Goal: Information Seeking & Learning: Learn about a topic

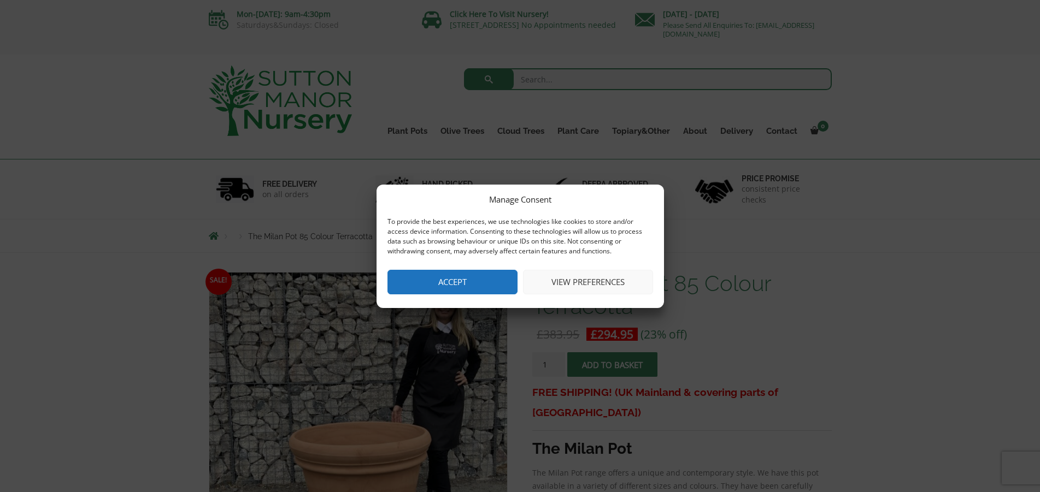
click at [482, 288] on button "Accept" at bounding box center [452, 282] width 130 height 25
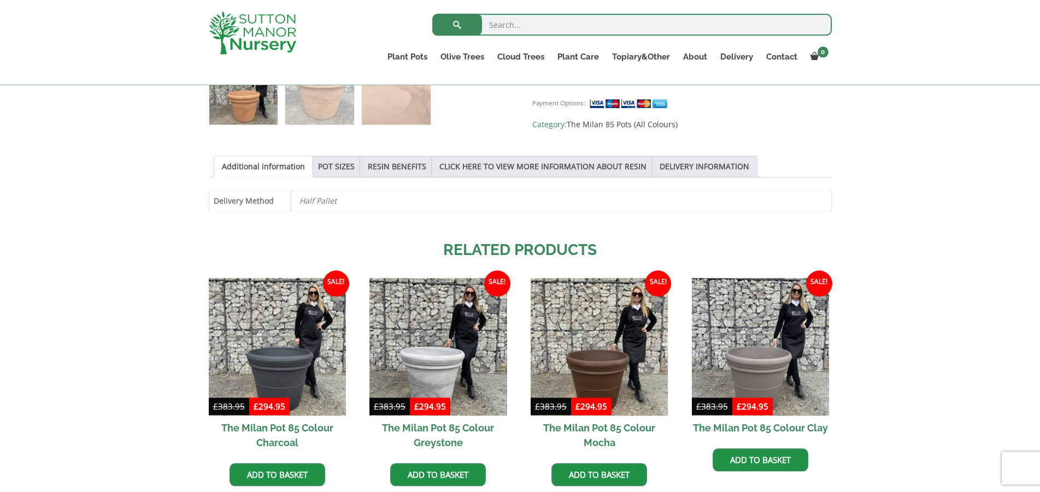
scroll to position [524, 0]
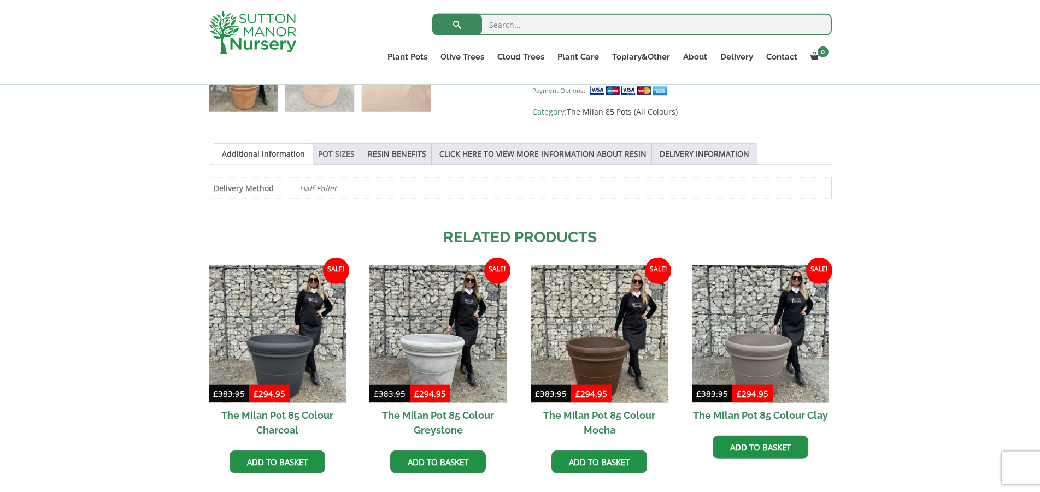
click at [339, 151] on link "POT SIZES" at bounding box center [336, 154] width 37 height 21
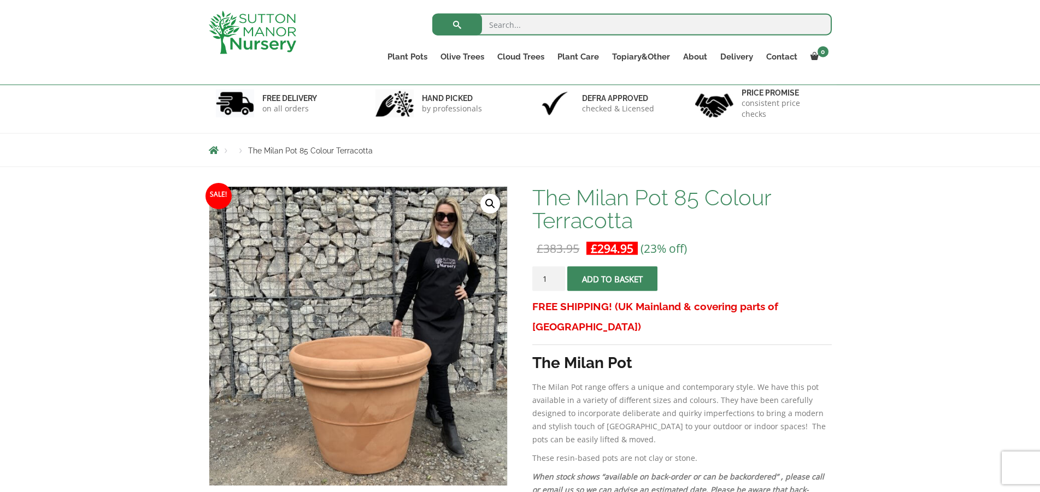
scroll to position [62, 0]
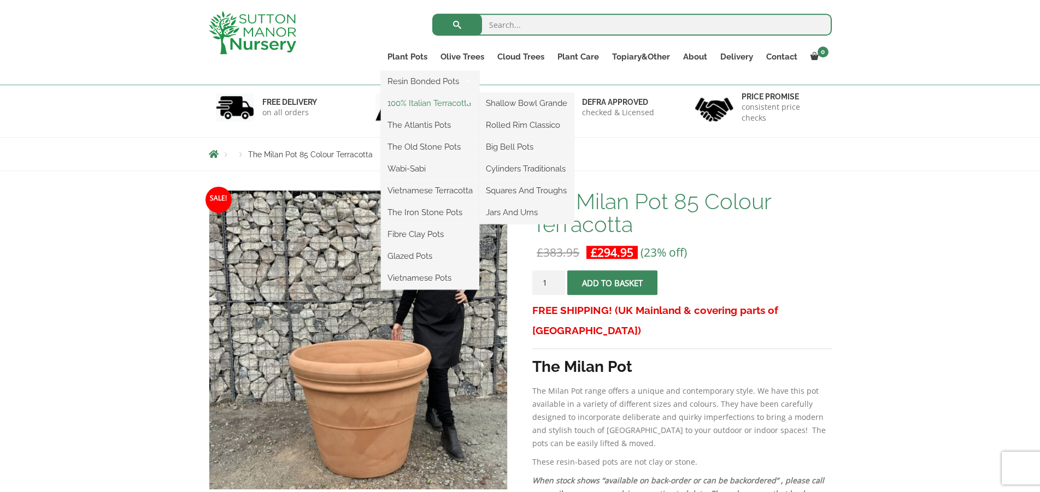
click at [421, 102] on link "100% Italian Terracotta" at bounding box center [430, 103] width 98 height 16
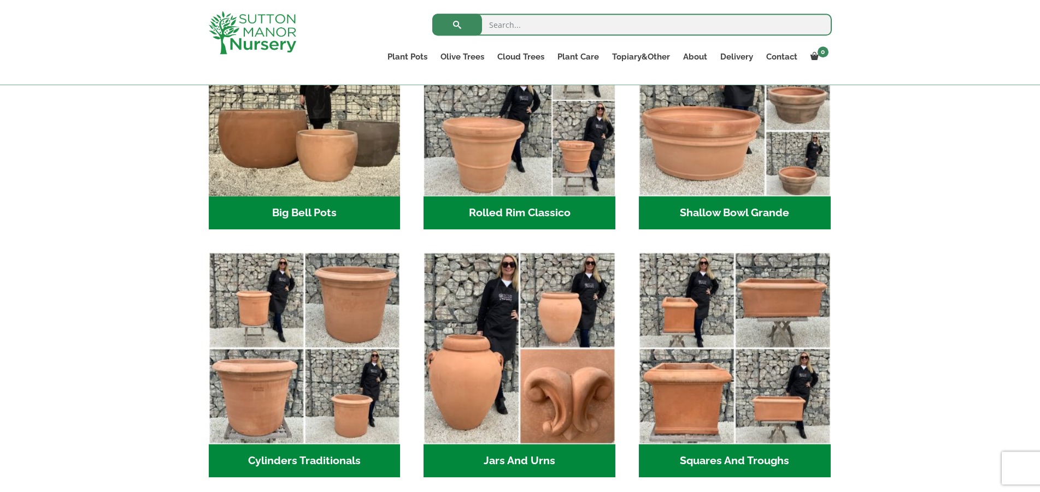
scroll to position [418, 0]
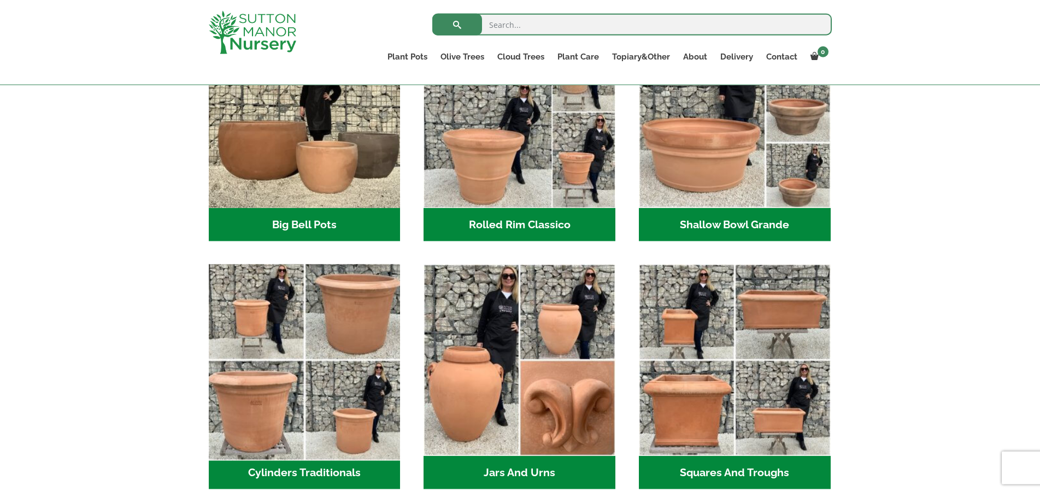
click at [371, 370] on img "Visit product category Cylinders Traditionals" at bounding box center [304, 360] width 201 height 201
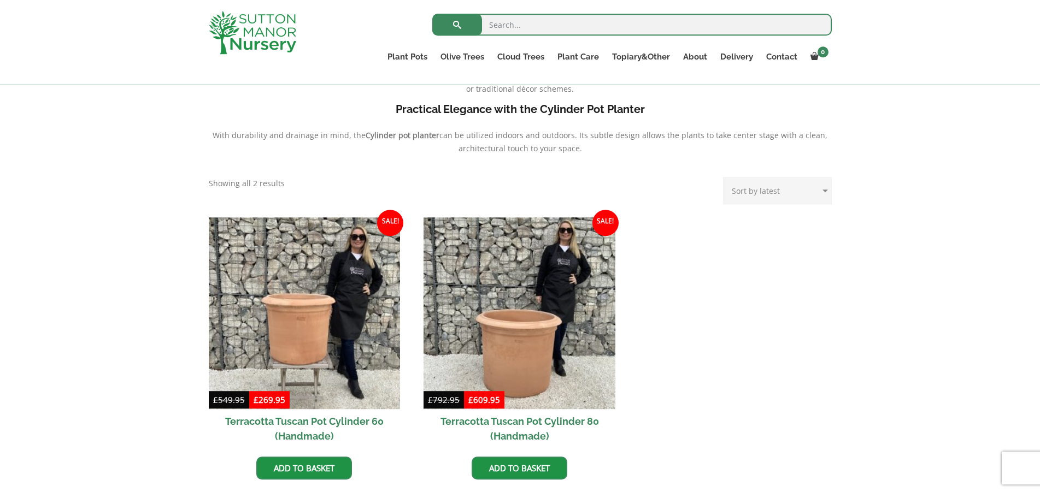
scroll to position [389, 0]
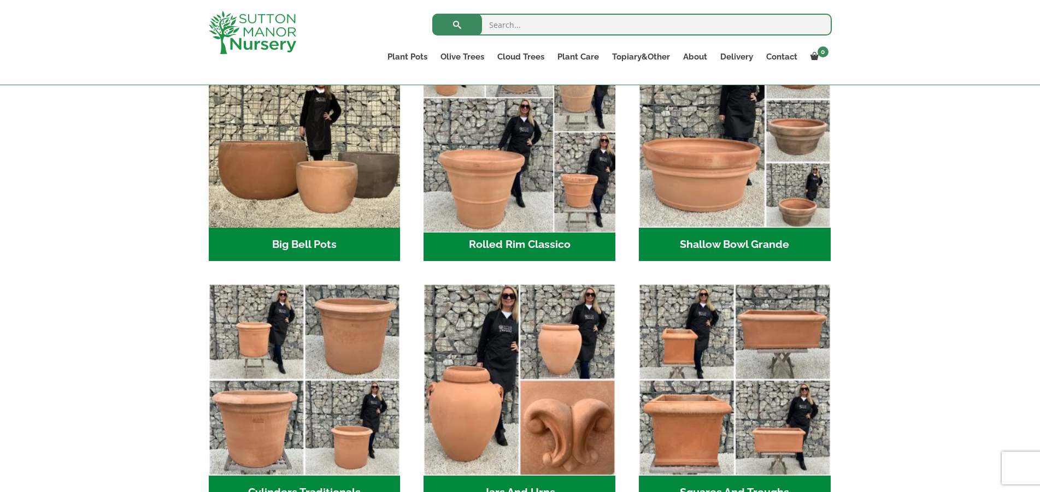
scroll to position [418, 0]
click at [545, 121] on img "Visit product category Rolled Rim Classico" at bounding box center [519, 131] width 201 height 201
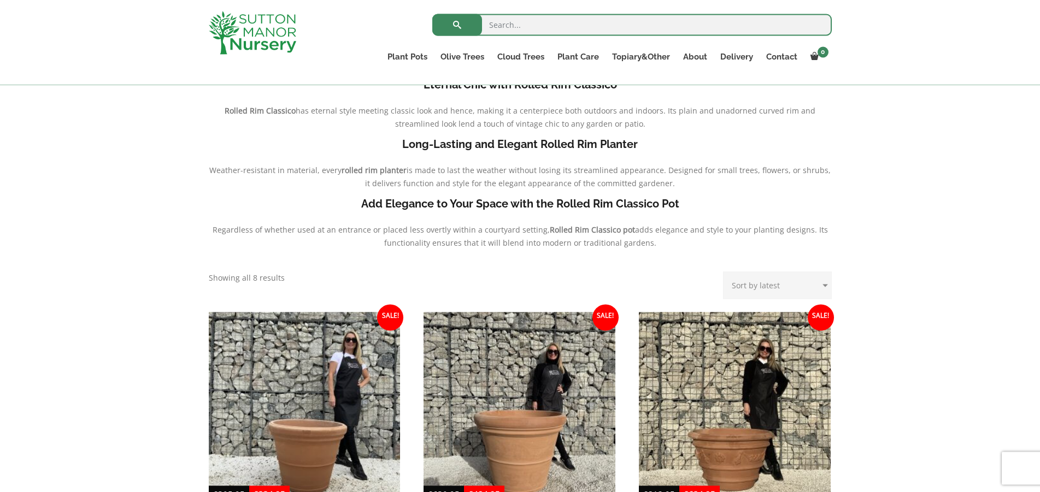
scroll to position [258, 0]
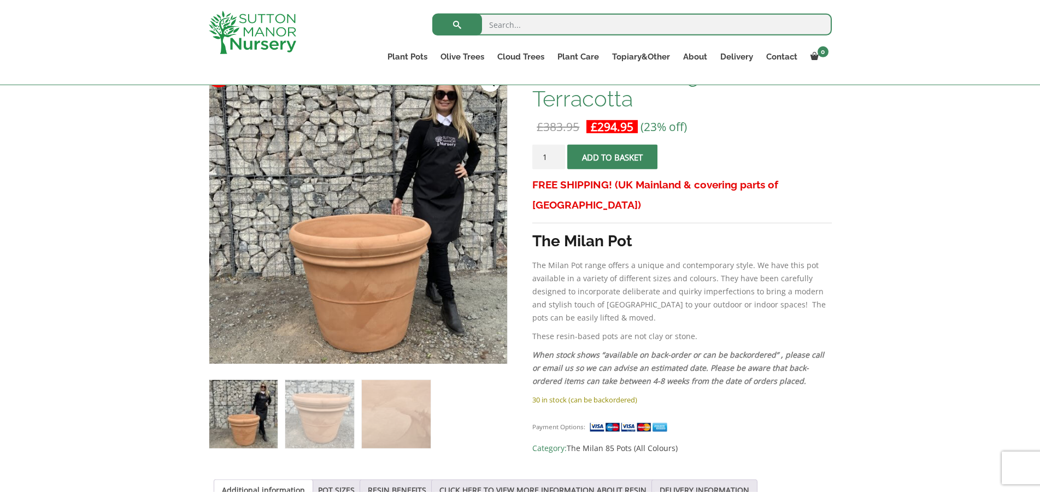
scroll to position [179, 0]
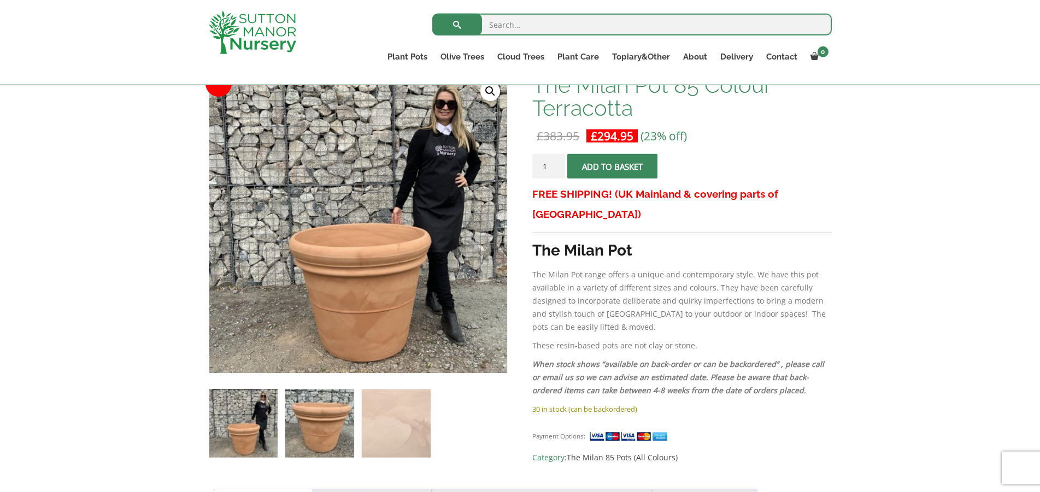
click at [314, 411] on img at bounding box center [319, 423] width 68 height 68
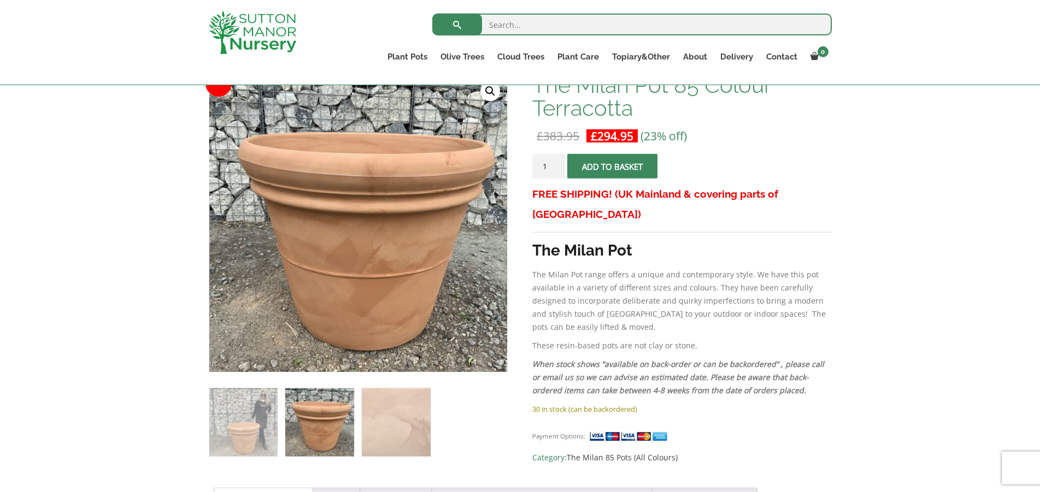
click at [393, 304] on img at bounding box center [330, 157] width 546 height 546
click at [401, 411] on img at bounding box center [396, 422] width 68 height 68
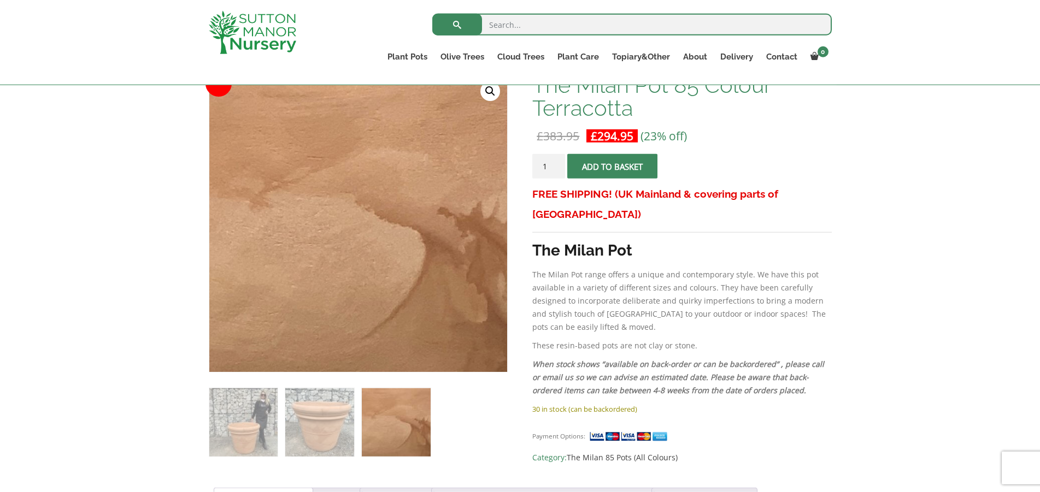
click at [401, 422] on img at bounding box center [396, 422] width 68 height 68
click at [493, 92] on link "🔍" at bounding box center [490, 91] width 20 height 20
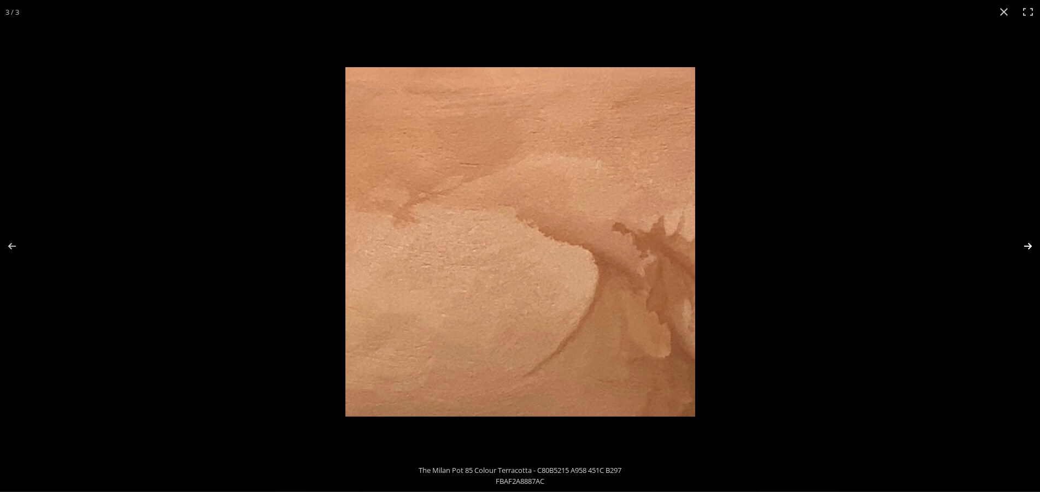
click at [1026, 248] on button "Next (arrow right)" at bounding box center [1020, 246] width 38 height 55
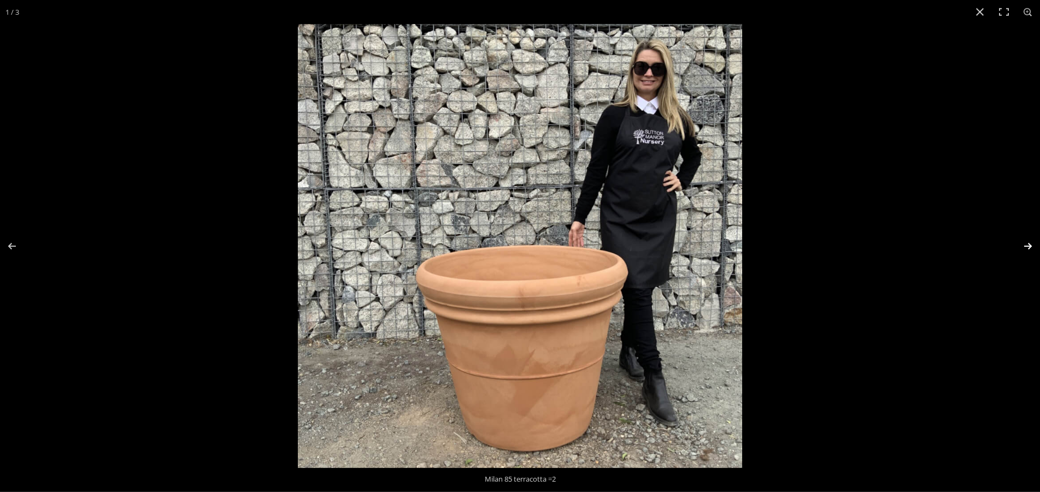
click at [1026, 248] on button "Next (arrow right)" at bounding box center [1020, 246] width 38 height 55
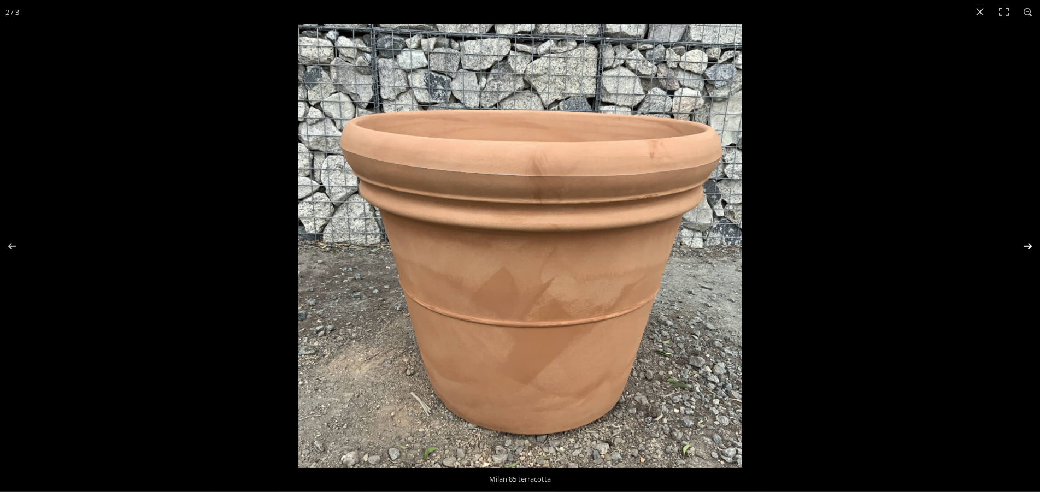
click at [1026, 248] on button "Next (arrow right)" at bounding box center [1020, 246] width 38 height 55
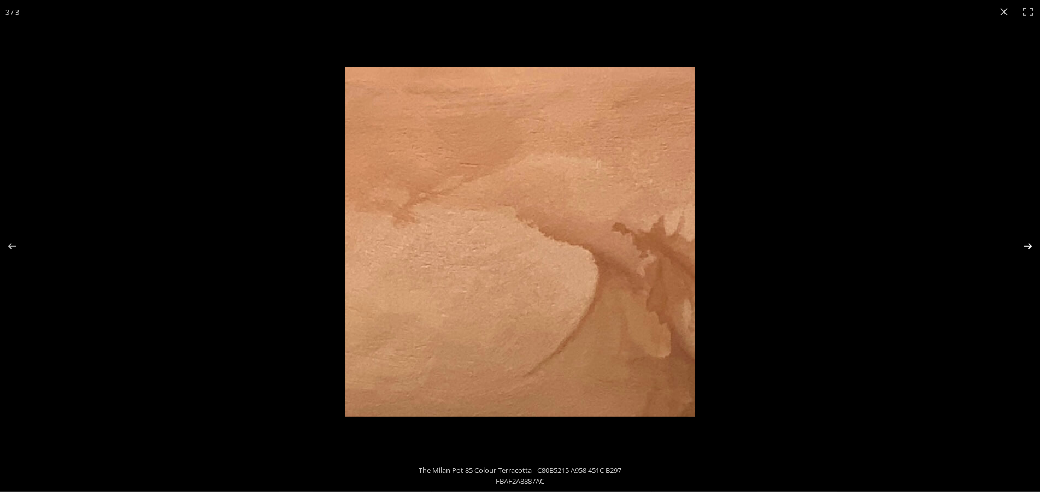
click at [1026, 248] on button "Next (arrow right)" at bounding box center [1020, 246] width 38 height 55
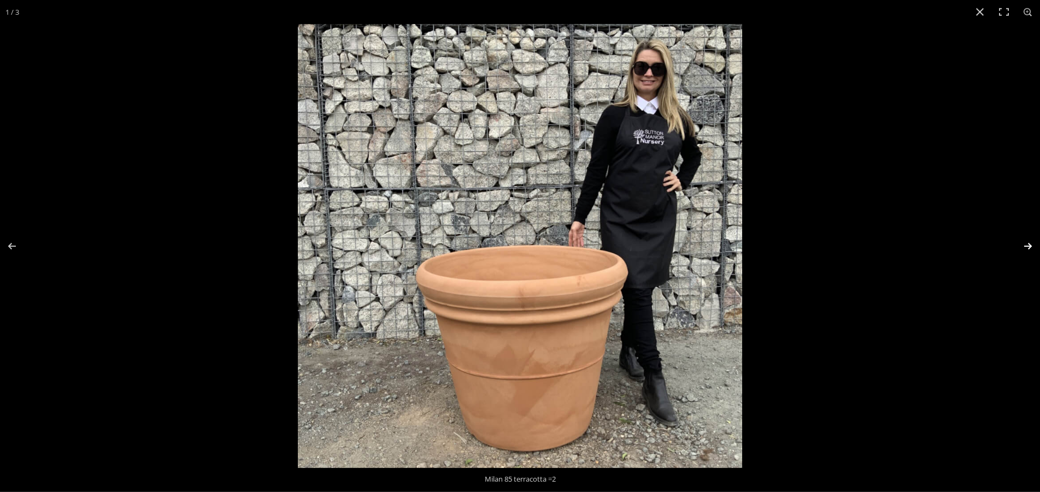
click at [1026, 248] on button "Next (arrow right)" at bounding box center [1020, 246] width 38 height 55
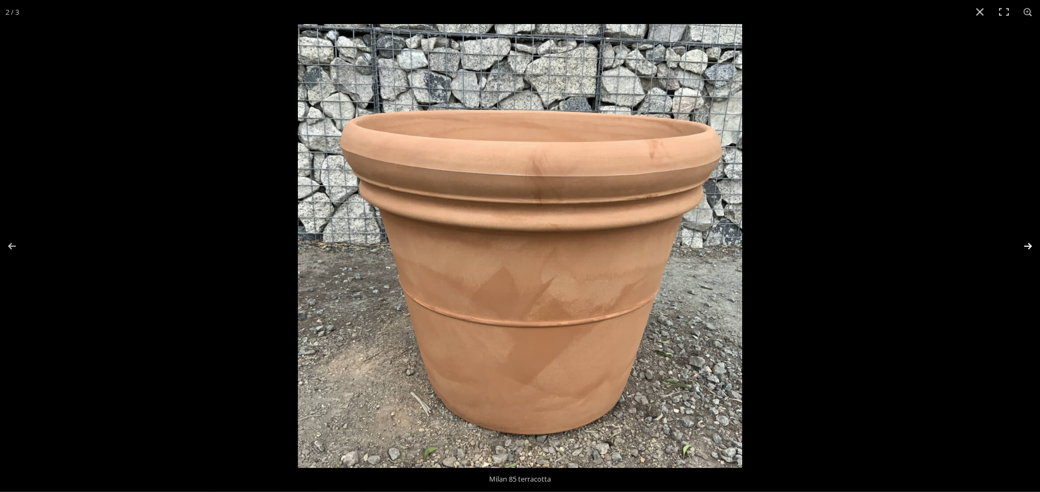
click at [1026, 248] on button "Next (arrow right)" at bounding box center [1020, 246] width 38 height 55
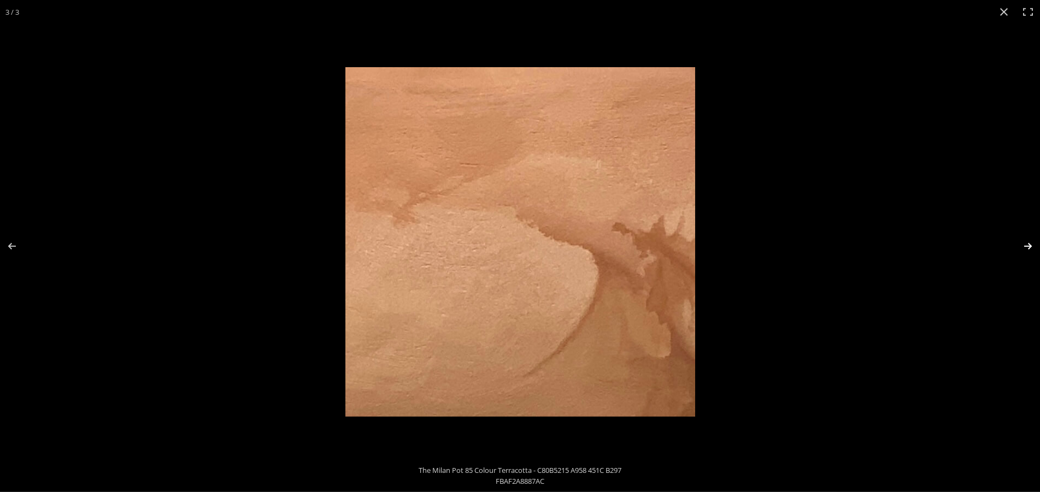
click at [1026, 248] on button "Next (arrow right)" at bounding box center [1020, 246] width 38 height 55
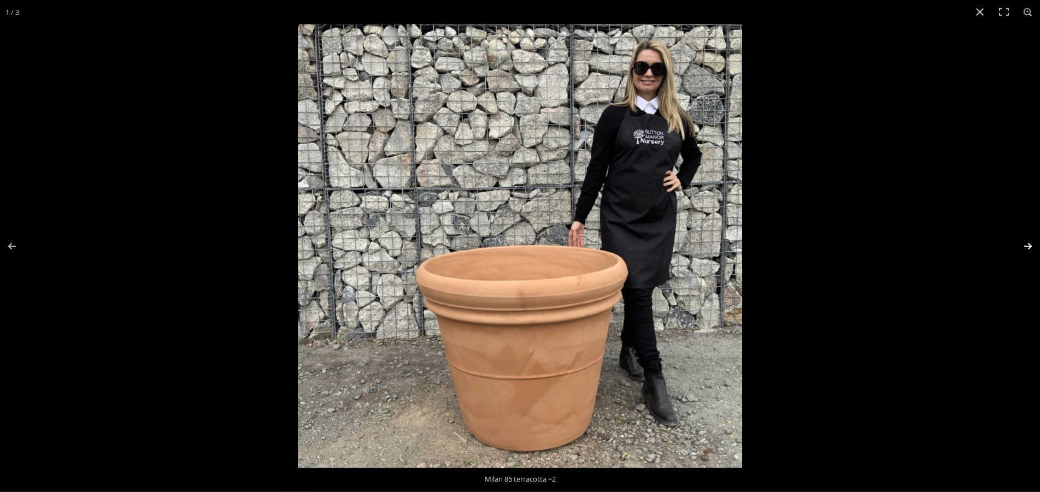
click at [1026, 248] on button "Next (arrow right)" at bounding box center [1020, 246] width 38 height 55
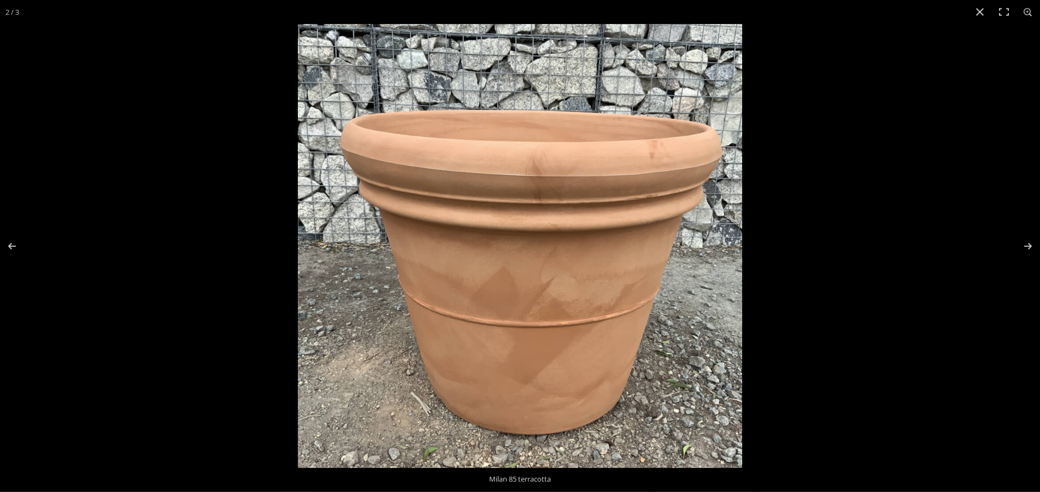
click at [582, 138] on img at bounding box center [520, 246] width 444 height 444
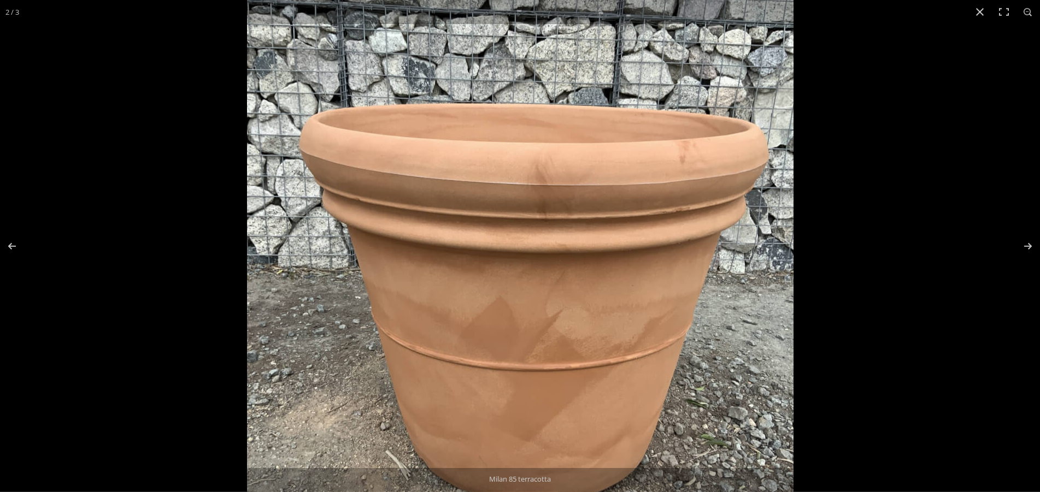
click at [500, 146] on img at bounding box center [520, 271] width 546 height 546
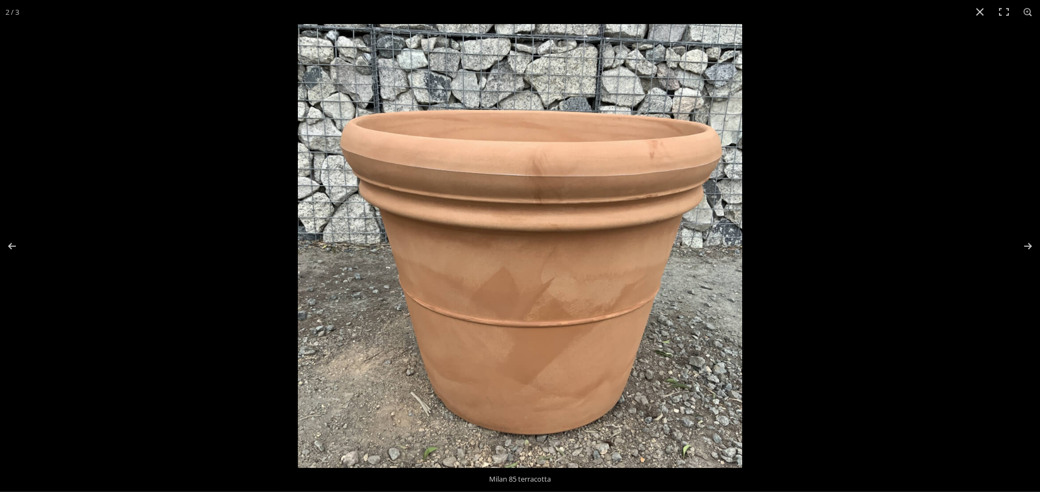
click at [500, 146] on img at bounding box center [520, 246] width 444 height 444
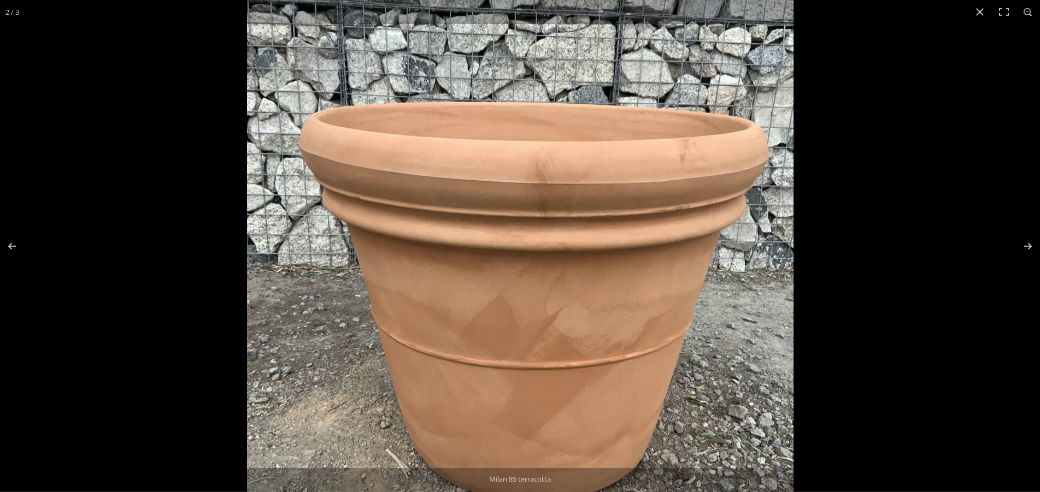
click at [500, 146] on img at bounding box center [520, 269] width 546 height 546
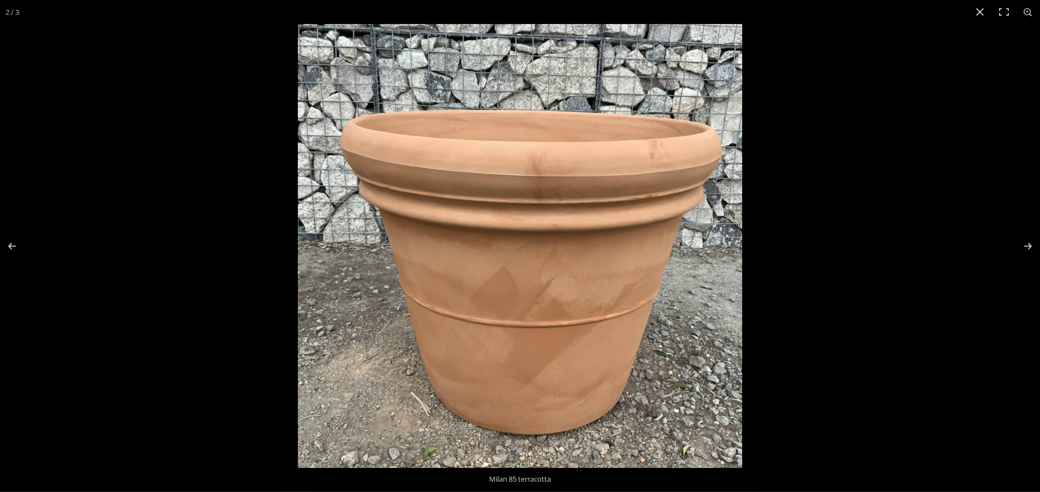
click at [500, 146] on img at bounding box center [520, 246] width 444 height 444
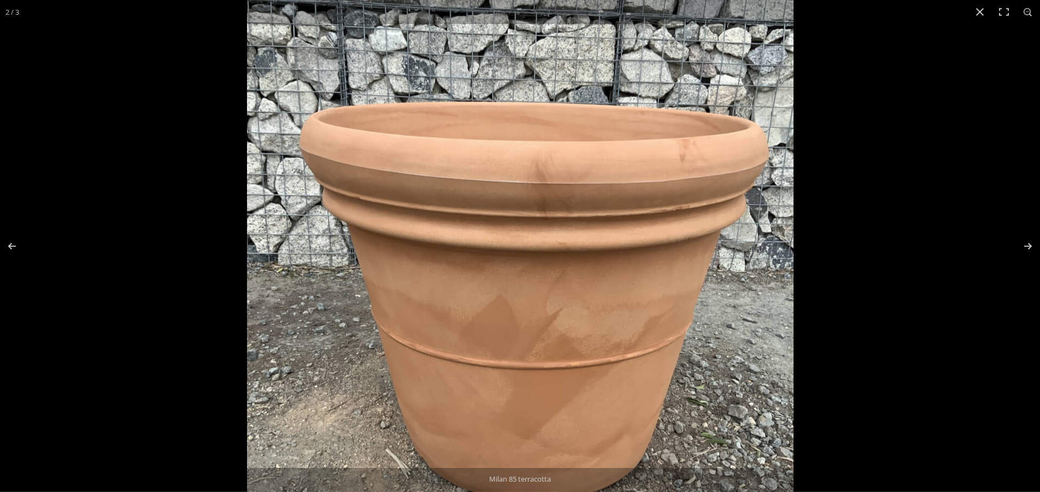
click at [500, 146] on img at bounding box center [520, 269] width 546 height 546
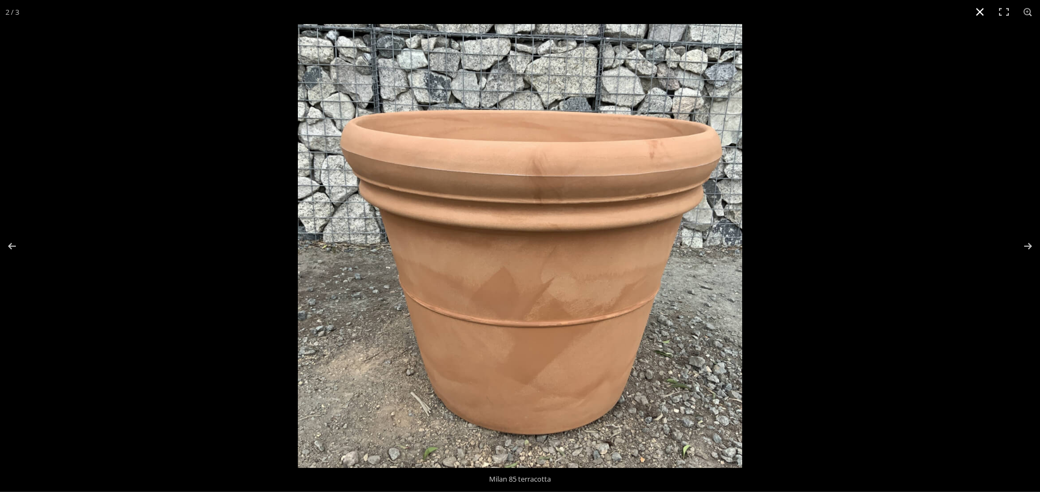
click at [978, 13] on button "Close (Esc)" at bounding box center [979, 12] width 24 height 24
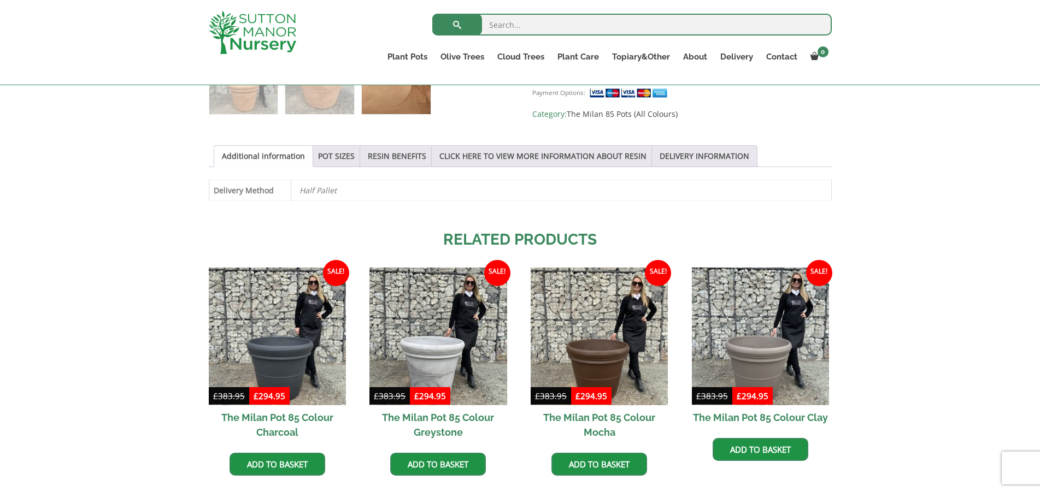
scroll to position [529, 0]
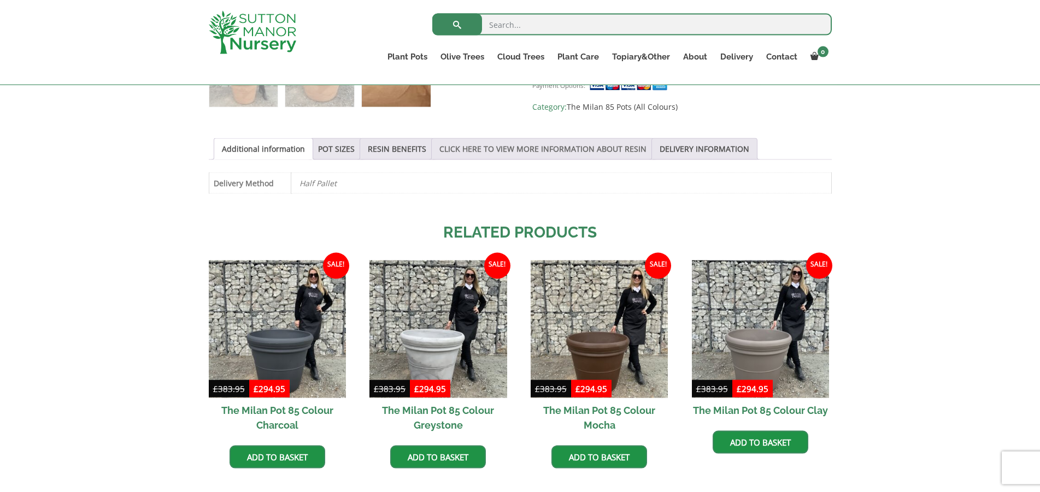
click at [589, 149] on link "CLICK HERE TO VIEW MORE INFORMATION ABOUT RESIN" at bounding box center [542, 149] width 207 height 21
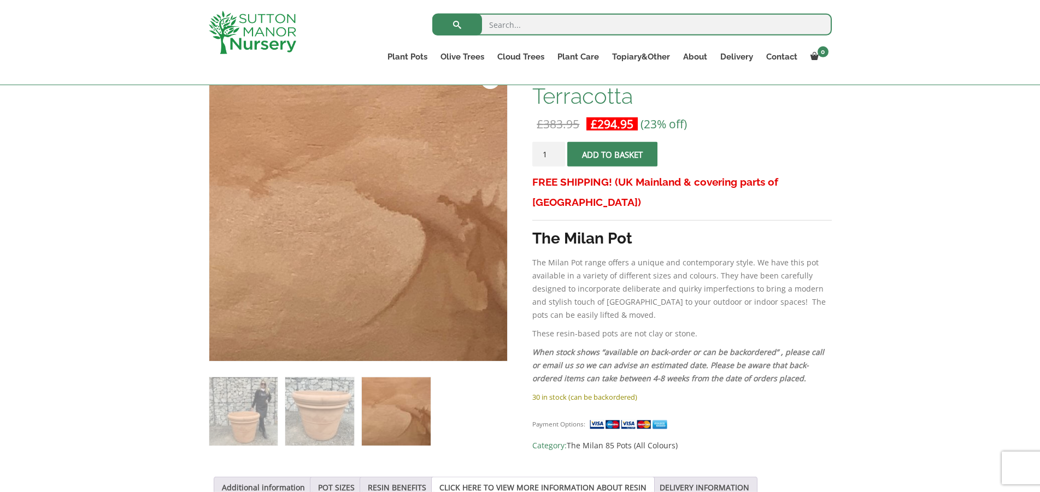
scroll to position [0, 0]
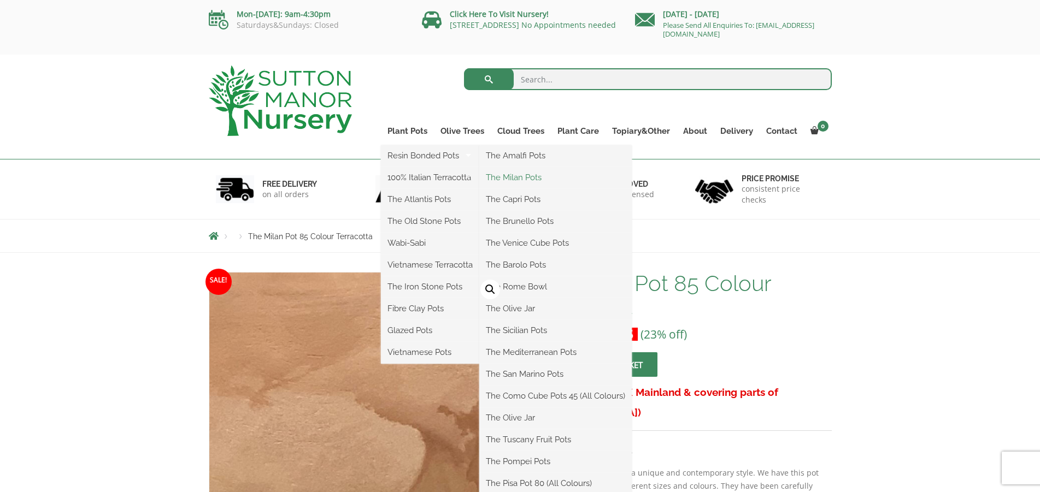
click at [509, 180] on link "The Milan Pots" at bounding box center [555, 177] width 152 height 16
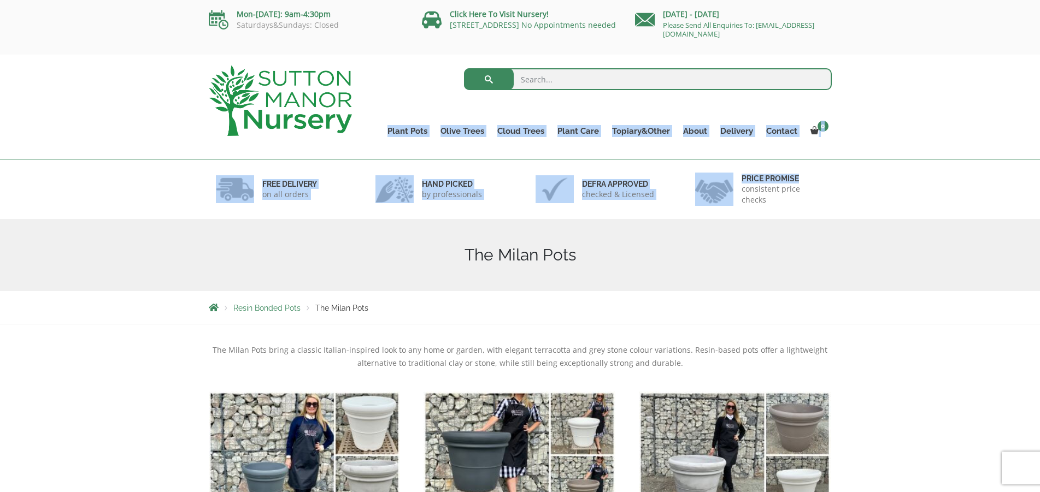
drag, startPoint x: 1045, startPoint y: 140, endPoint x: 1048, endPoint y: 223, distance: 83.6
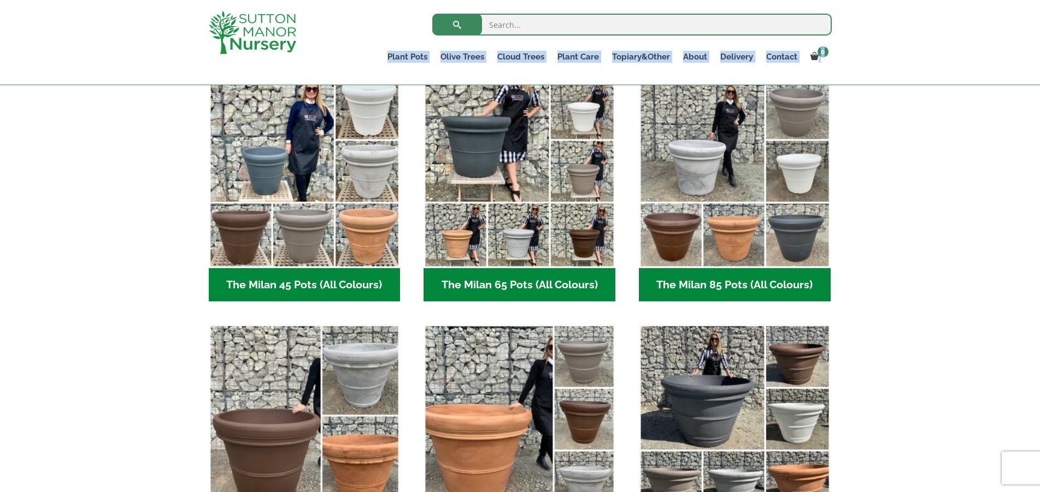
scroll to position [297, 0]
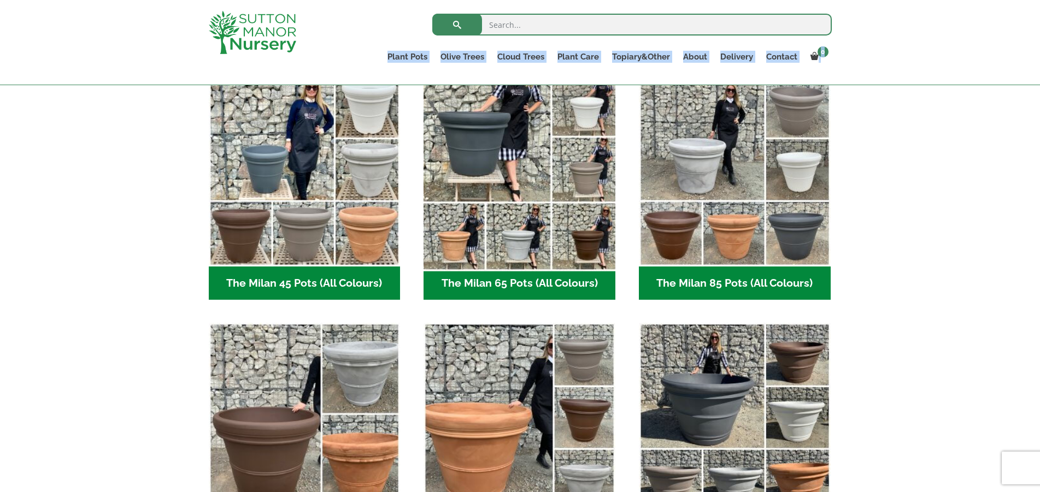
click at [504, 190] on img "Visit product category The Milan 65 Pots (All Colours)" at bounding box center [519, 170] width 201 height 201
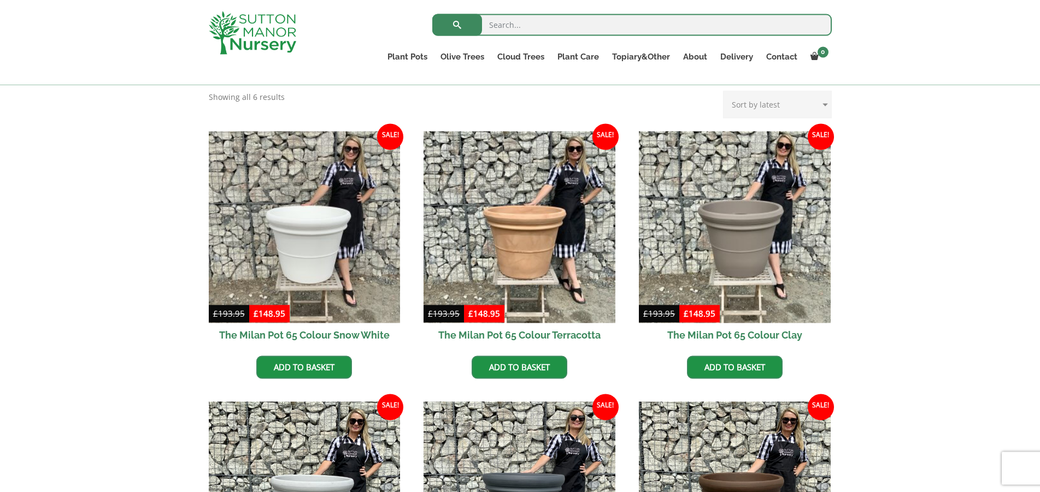
scroll to position [221, 0]
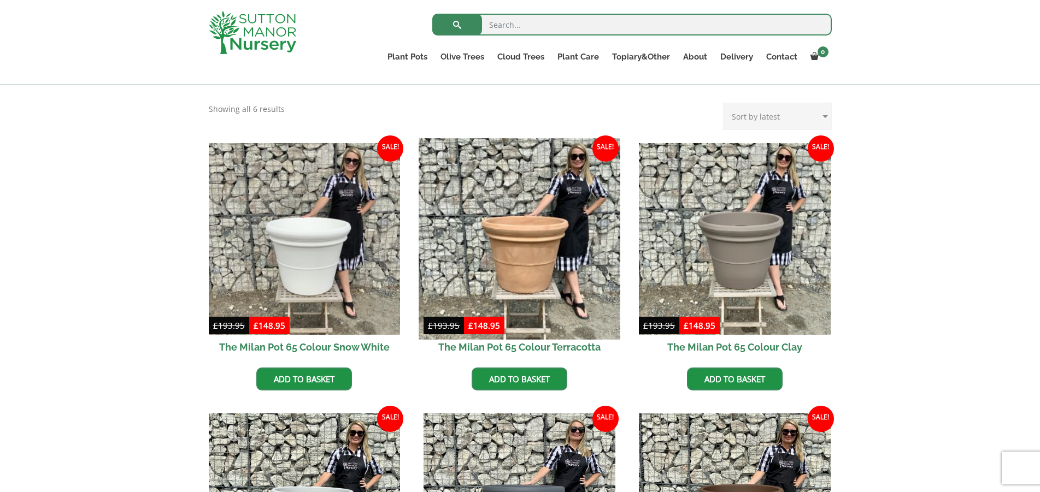
click at [545, 312] on img at bounding box center [519, 238] width 201 height 201
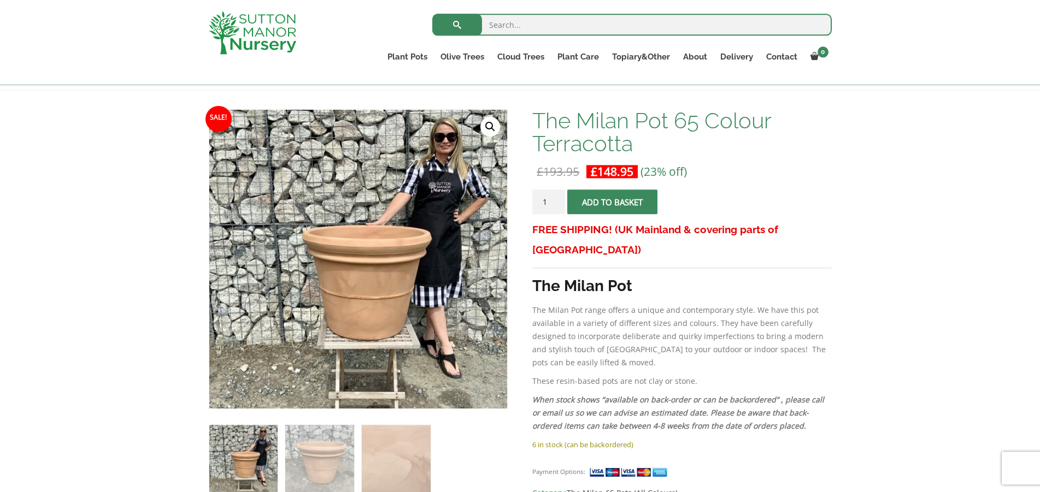
scroll to position [147, 0]
